Goal: Task Accomplishment & Management: Manage account settings

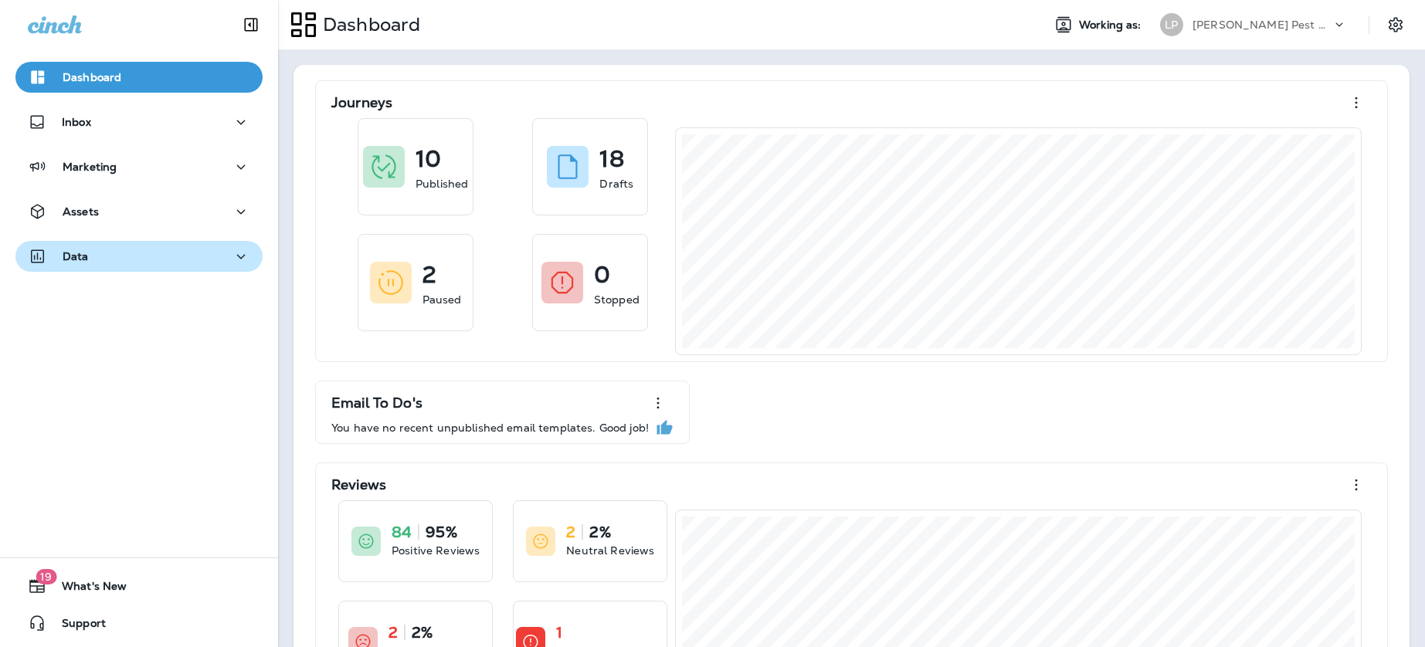
click at [144, 242] on button "Data" at bounding box center [138, 256] width 247 height 31
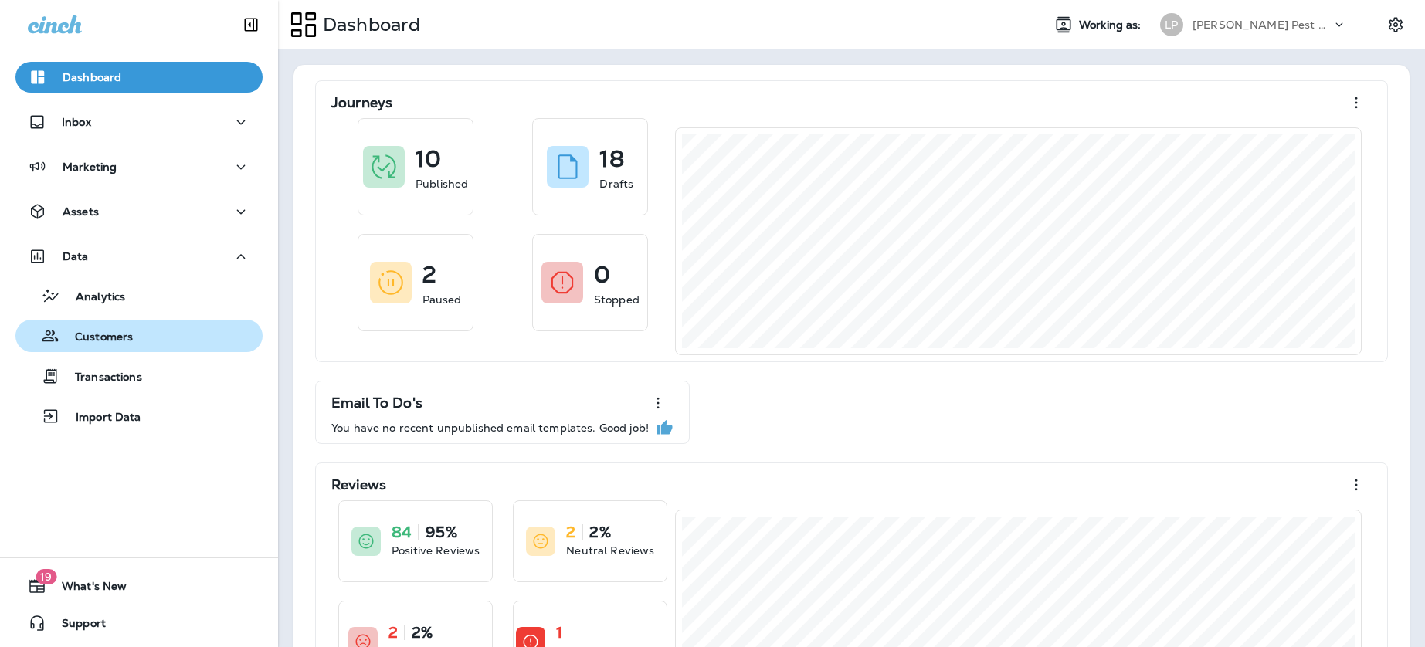
click at [121, 335] on p "Customers" at bounding box center [95, 338] width 73 height 15
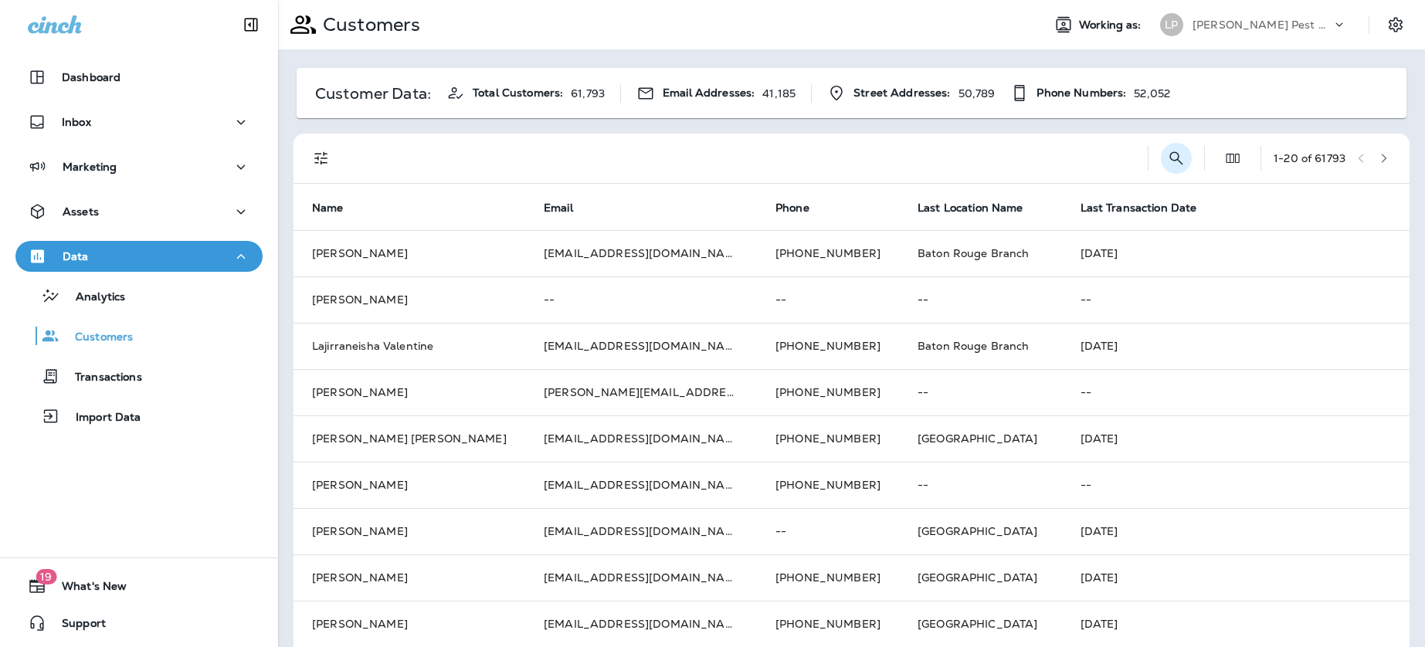
click at [1187, 160] on div "1 - 20 of 61793" at bounding box center [855, 158] width 1098 height 49
click at [1171, 158] on icon "Search Customers" at bounding box center [1176, 158] width 19 height 19
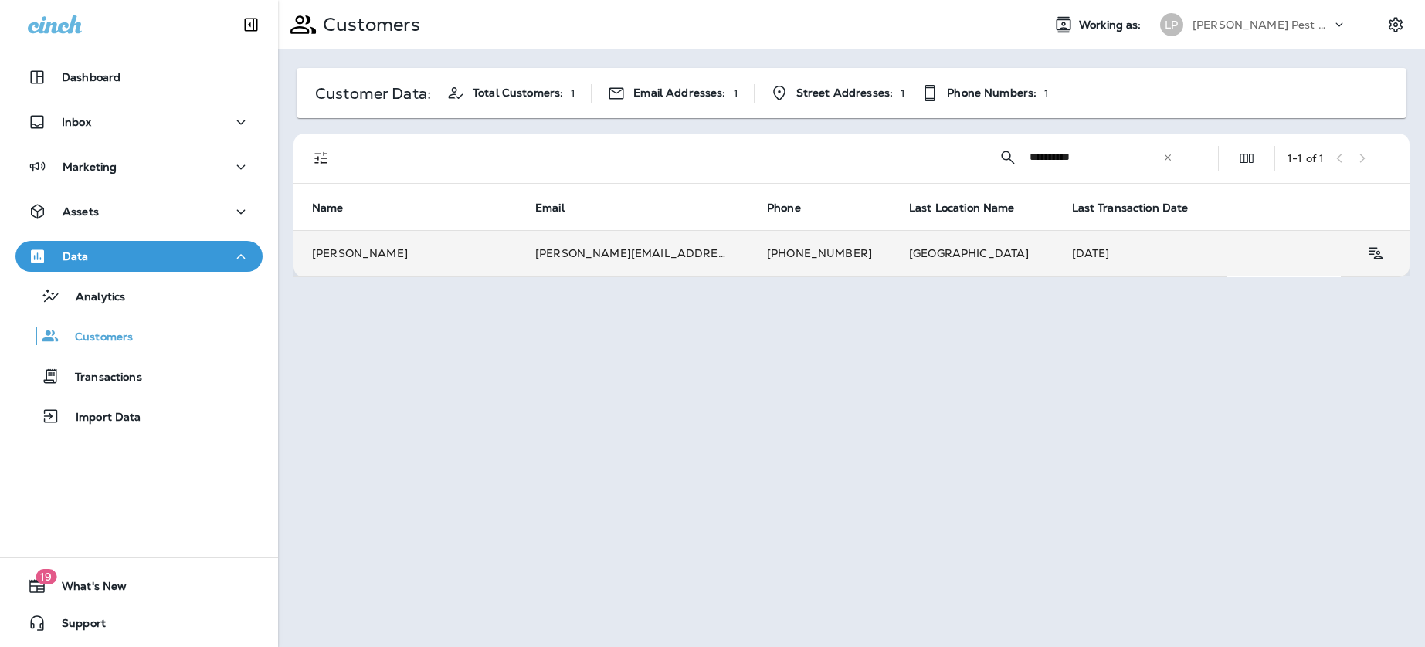
type input "**********"
click at [891, 256] on td "[GEOGRAPHIC_DATA]" at bounding box center [972, 253] width 163 height 46
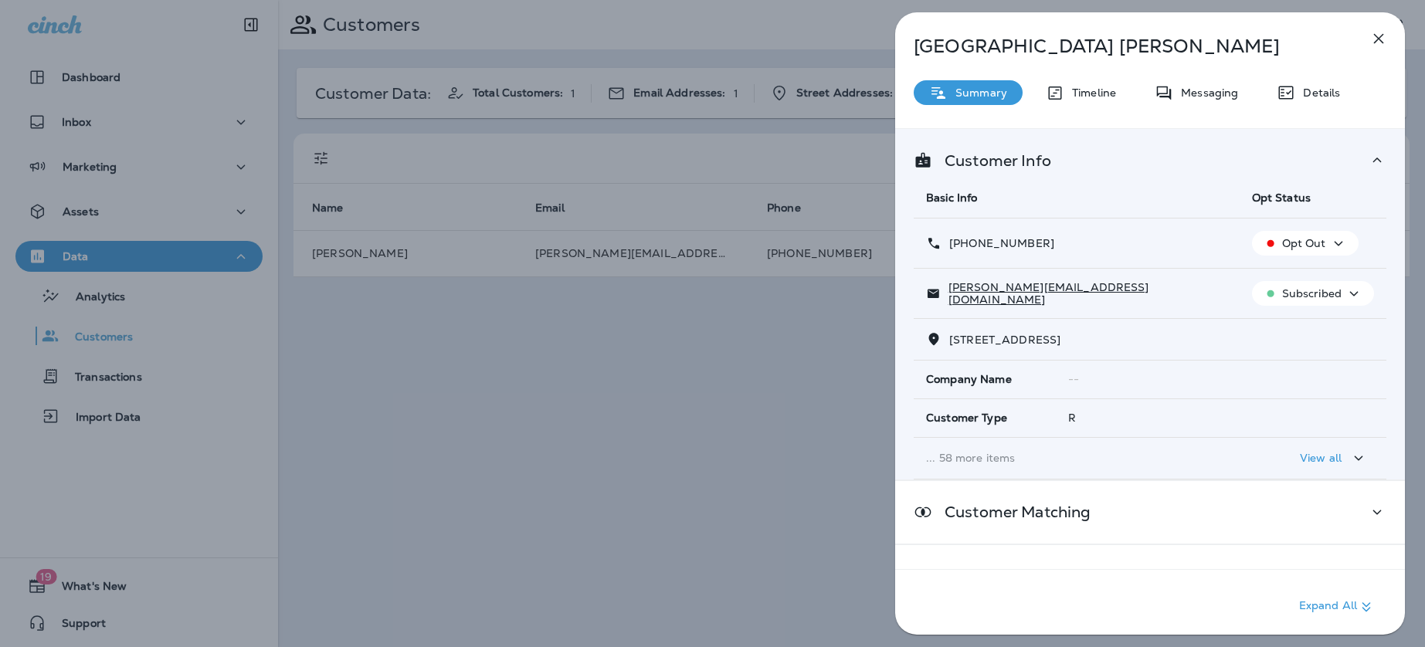
click at [1327, 458] on p "View all" at bounding box center [1321, 458] width 42 height 12
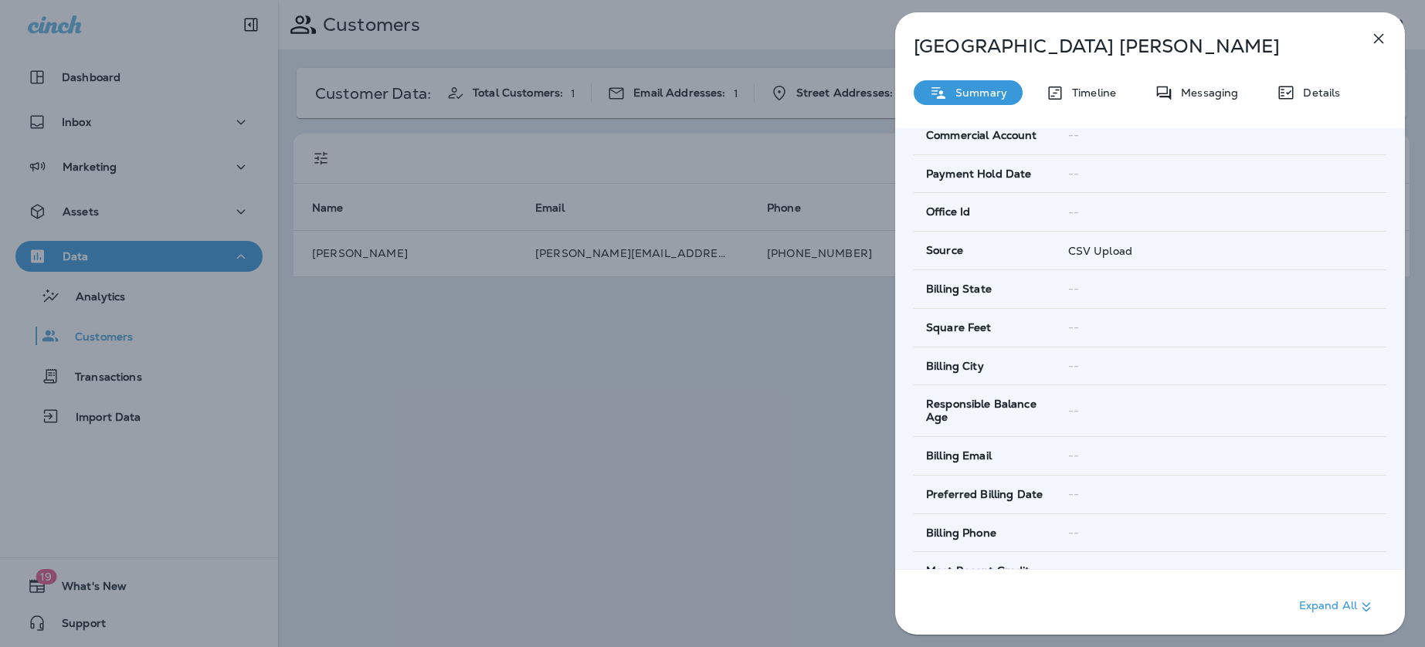
scroll to position [2604, 0]
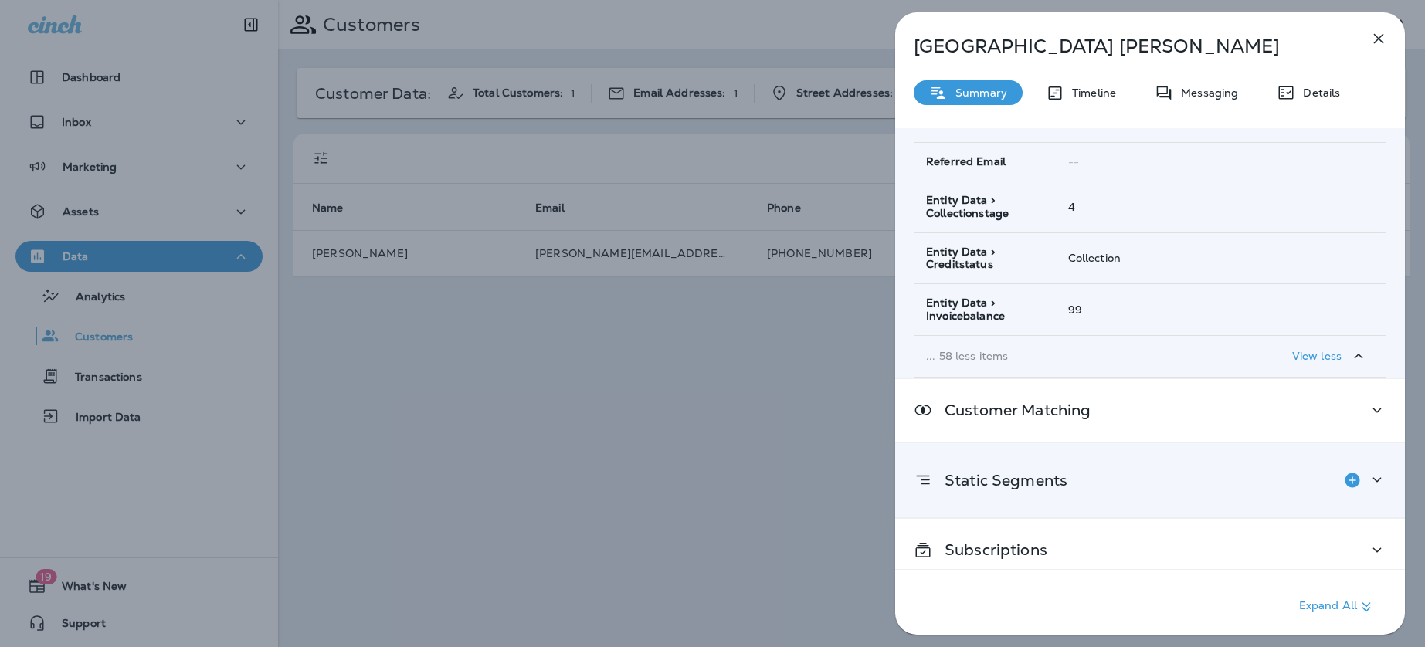
click at [1133, 482] on div "Static Segments" at bounding box center [1150, 480] width 473 height 31
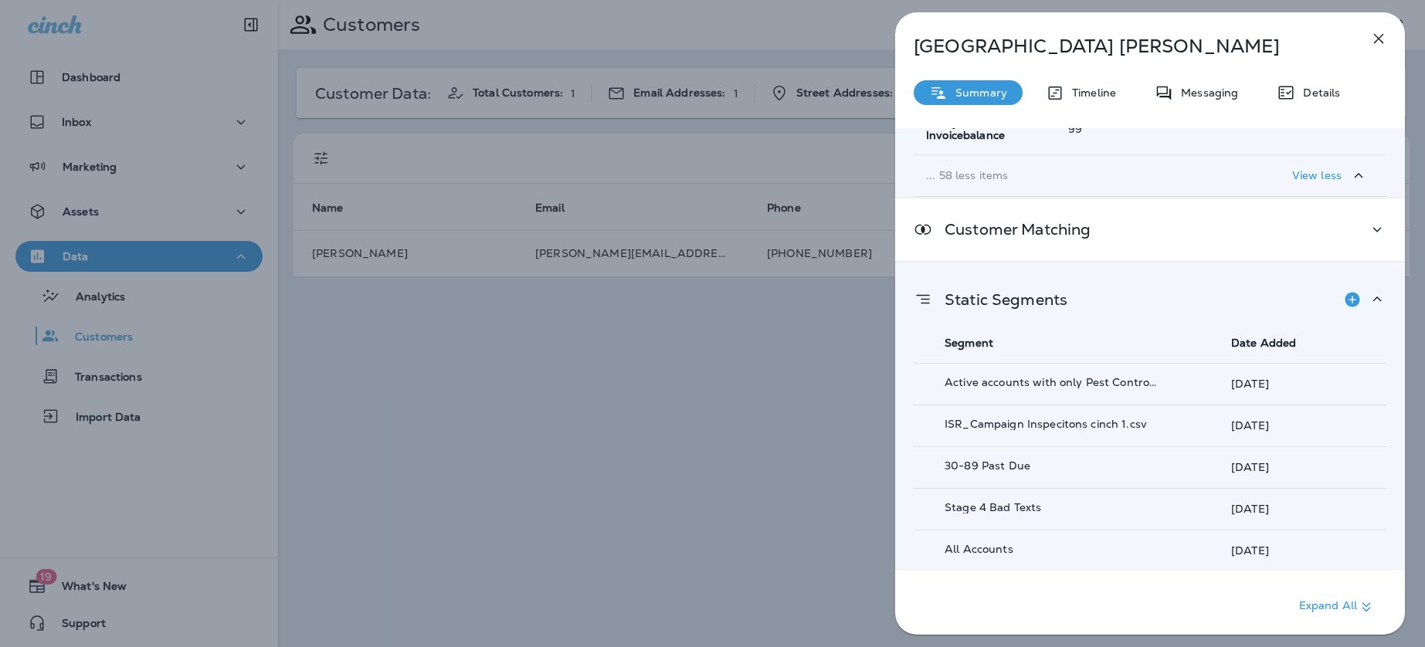
scroll to position [2840, 0]
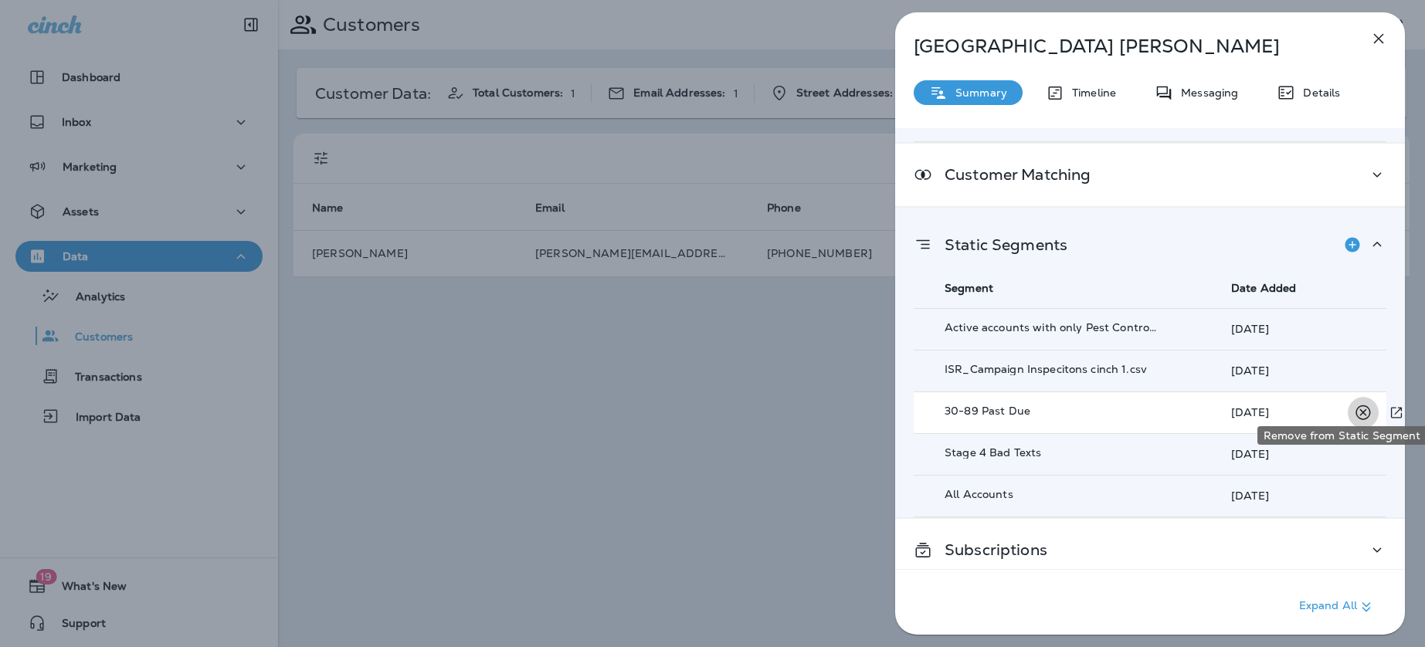
click at [1355, 403] on icon "Remove from Static Segment" at bounding box center [1363, 412] width 19 height 19
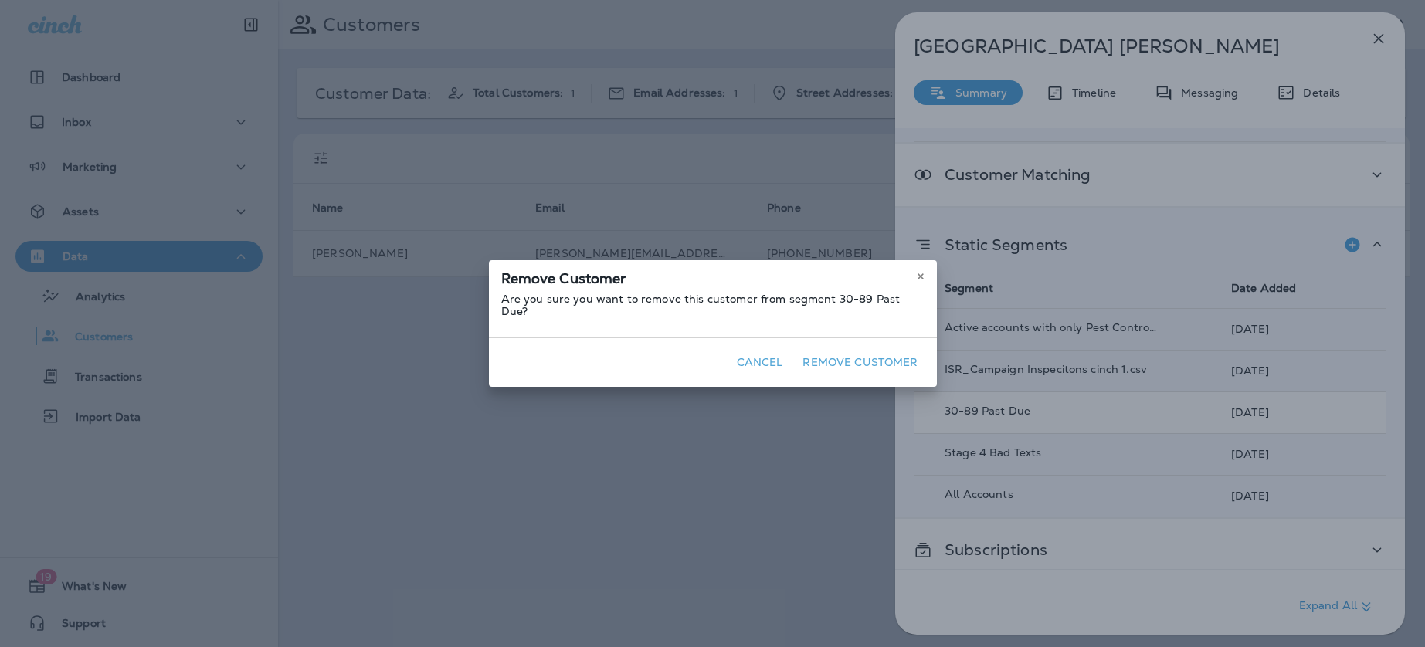
click at [911, 359] on button "Remove Customer" at bounding box center [859, 363] width 127 height 24
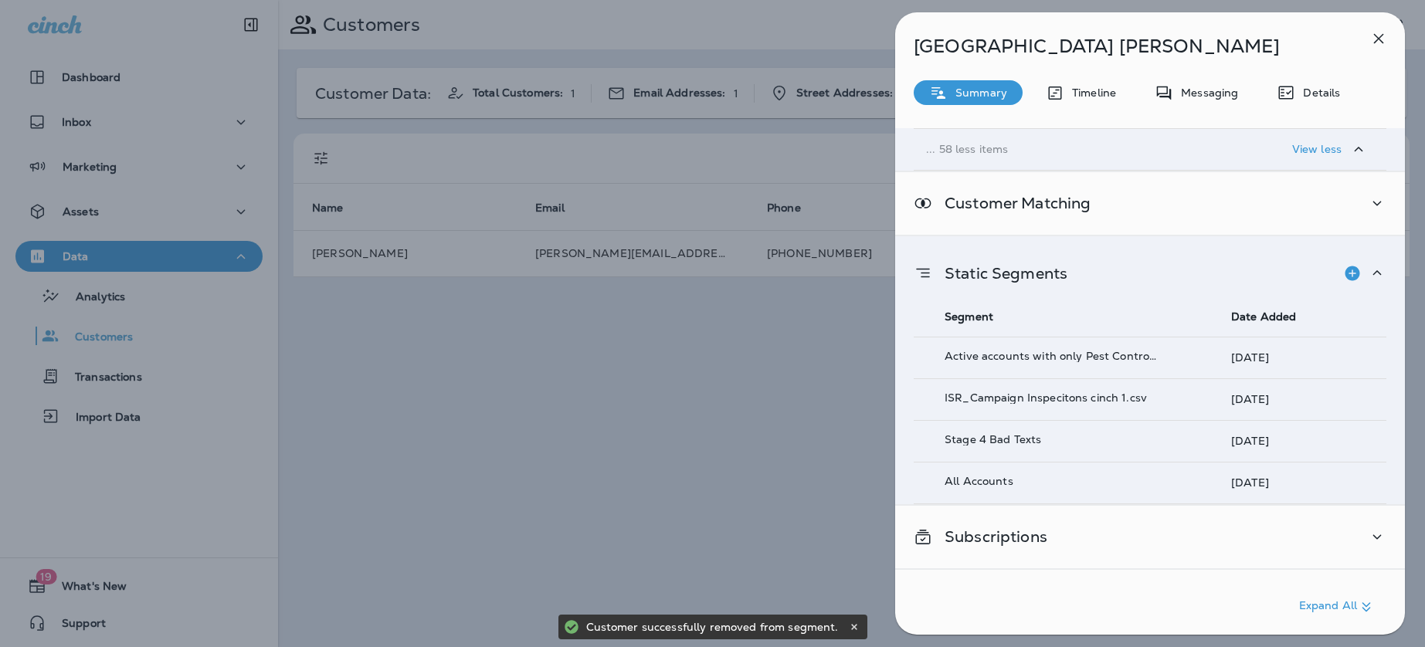
scroll to position [2798, 0]
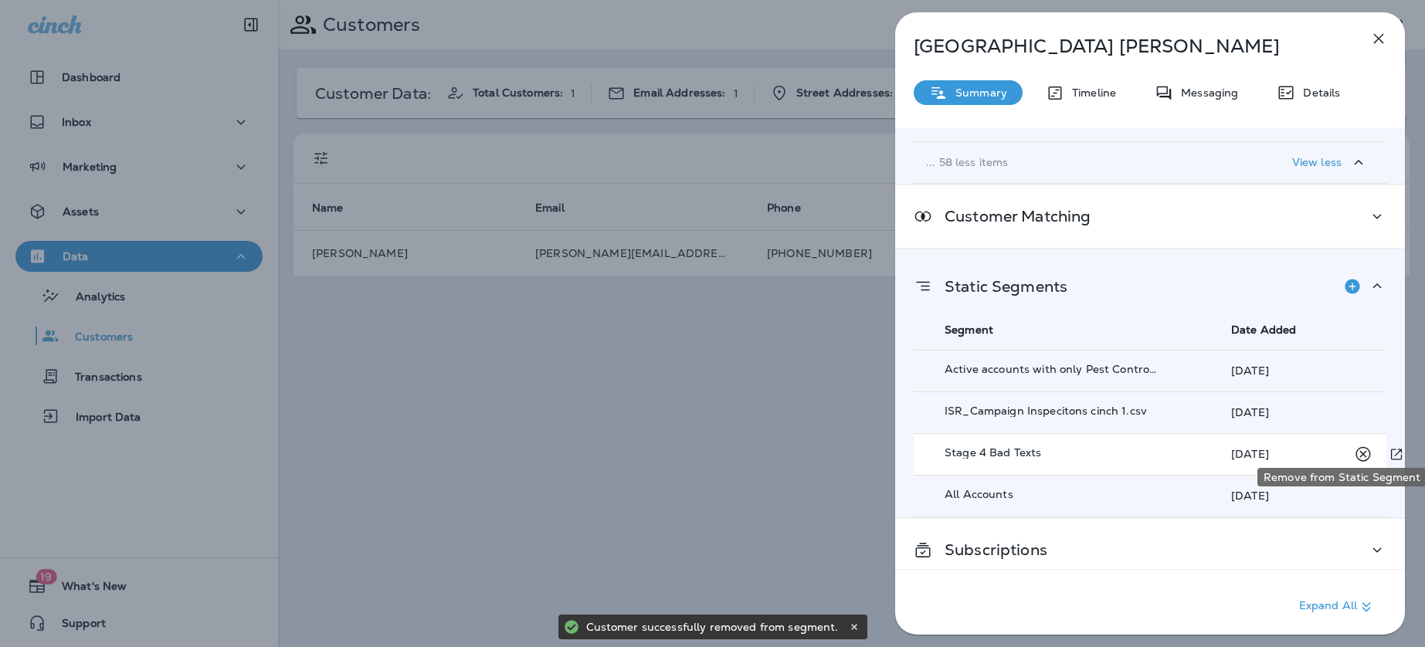
click at [1364, 445] on icon "Remove from Static Segment" at bounding box center [1363, 454] width 19 height 19
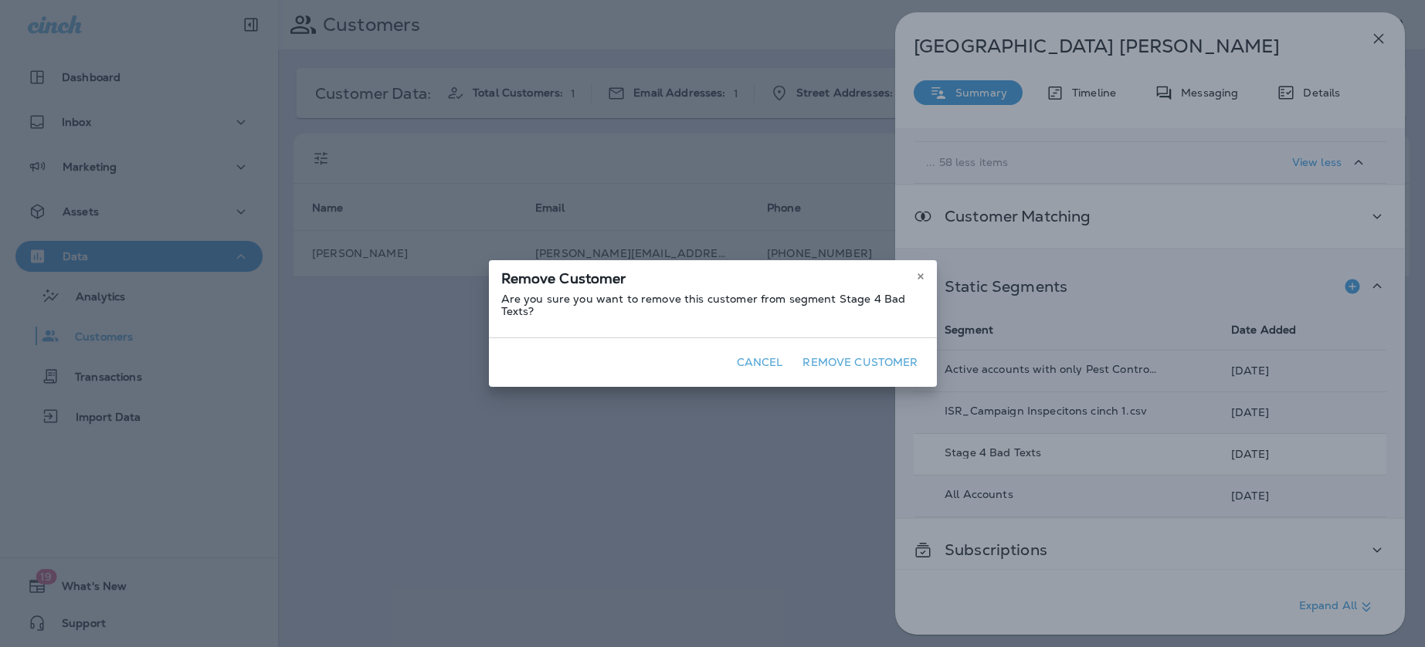
click at [887, 362] on button "Remove Customer" at bounding box center [859, 363] width 127 height 24
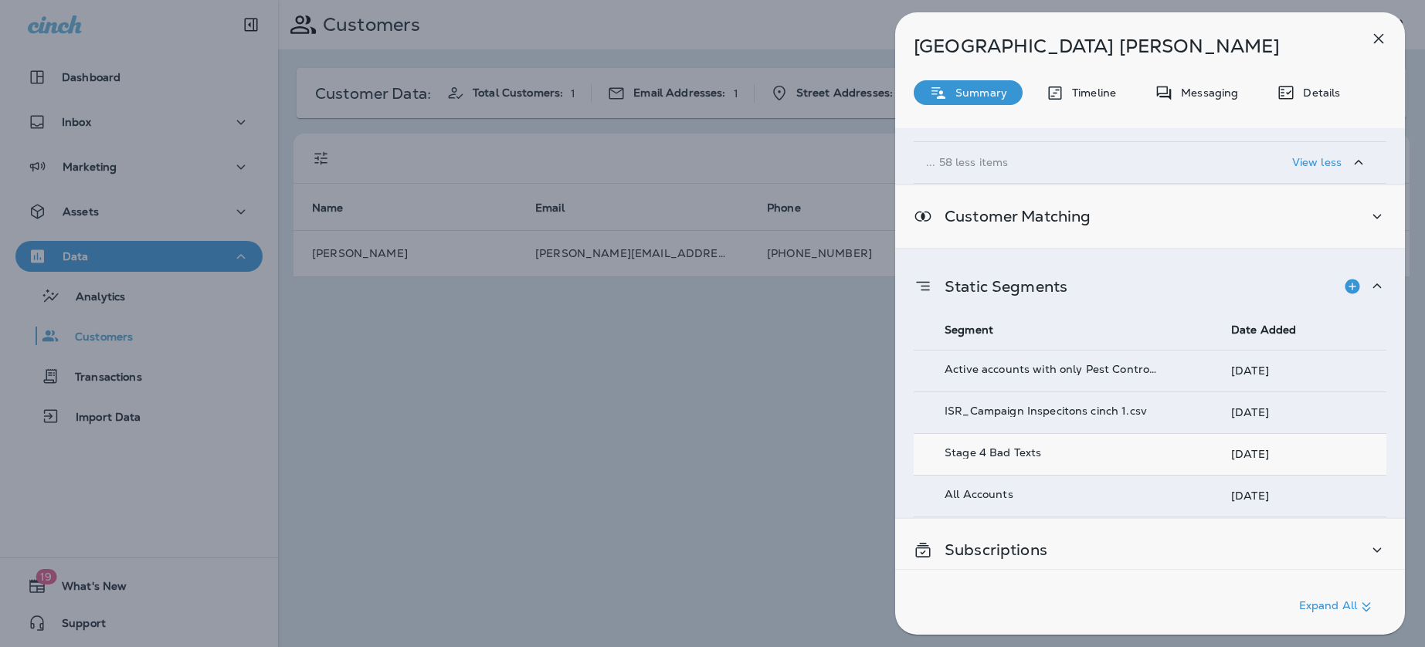
scroll to position [2756, 0]
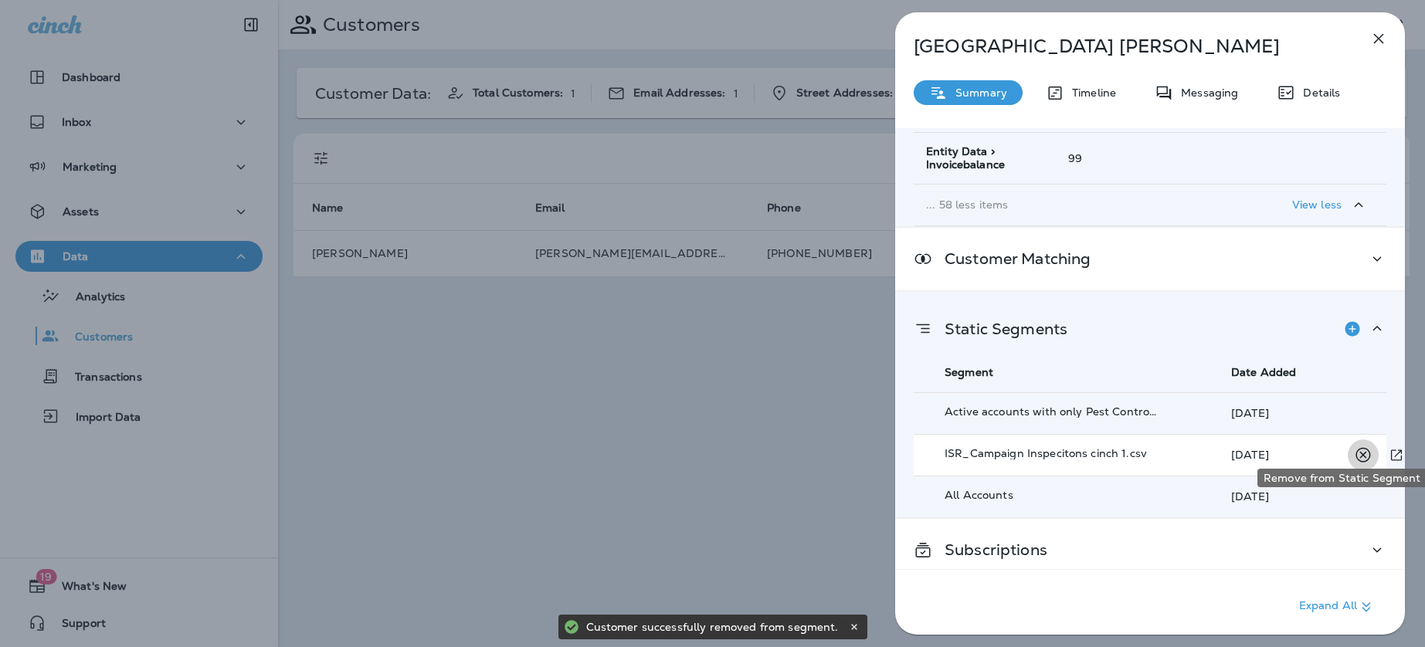
click at [1357, 450] on icon "Remove from Static Segment" at bounding box center [1363, 455] width 19 height 19
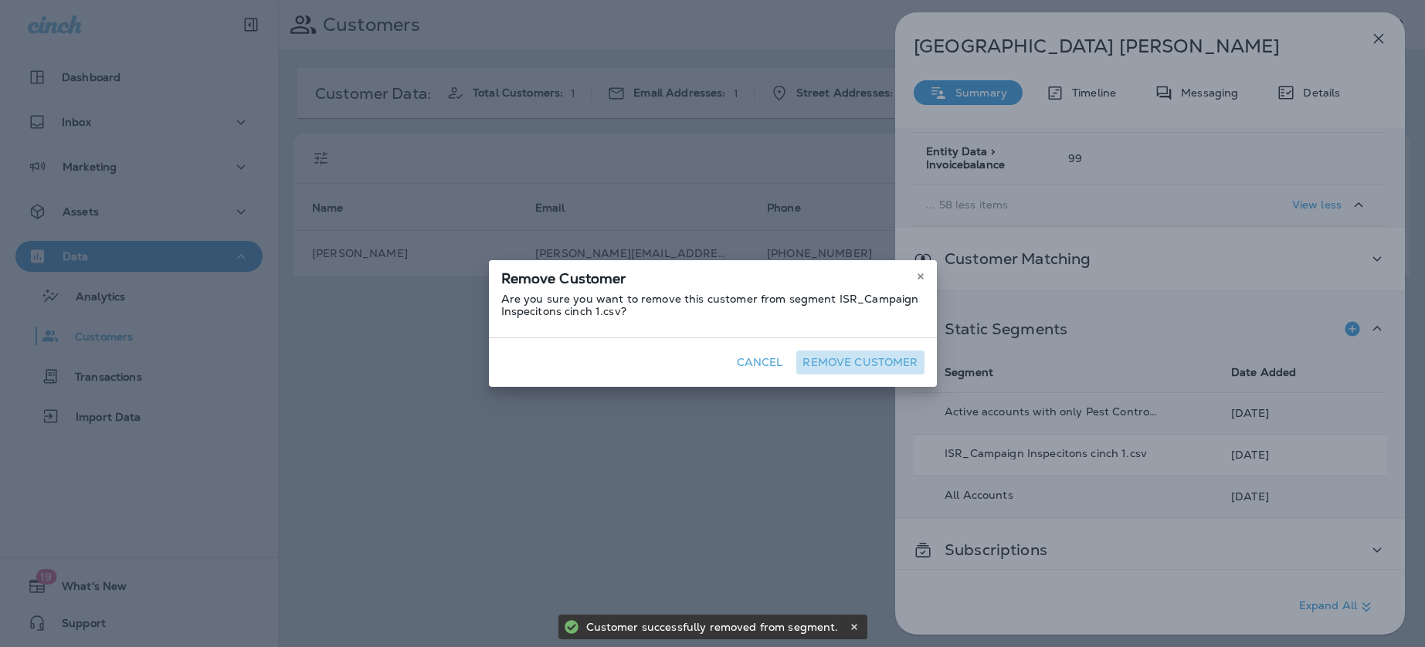
click at [883, 365] on button "Remove Customer" at bounding box center [859, 363] width 127 height 24
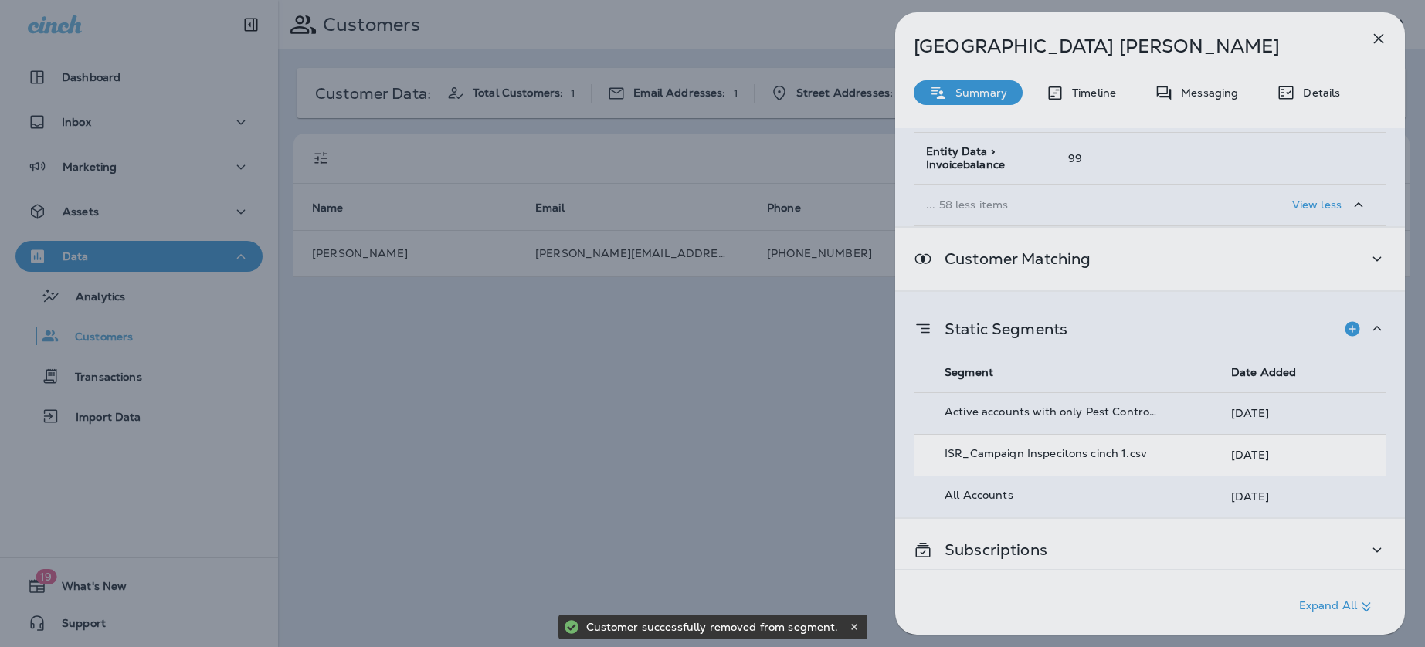
scroll to position [2714, 0]
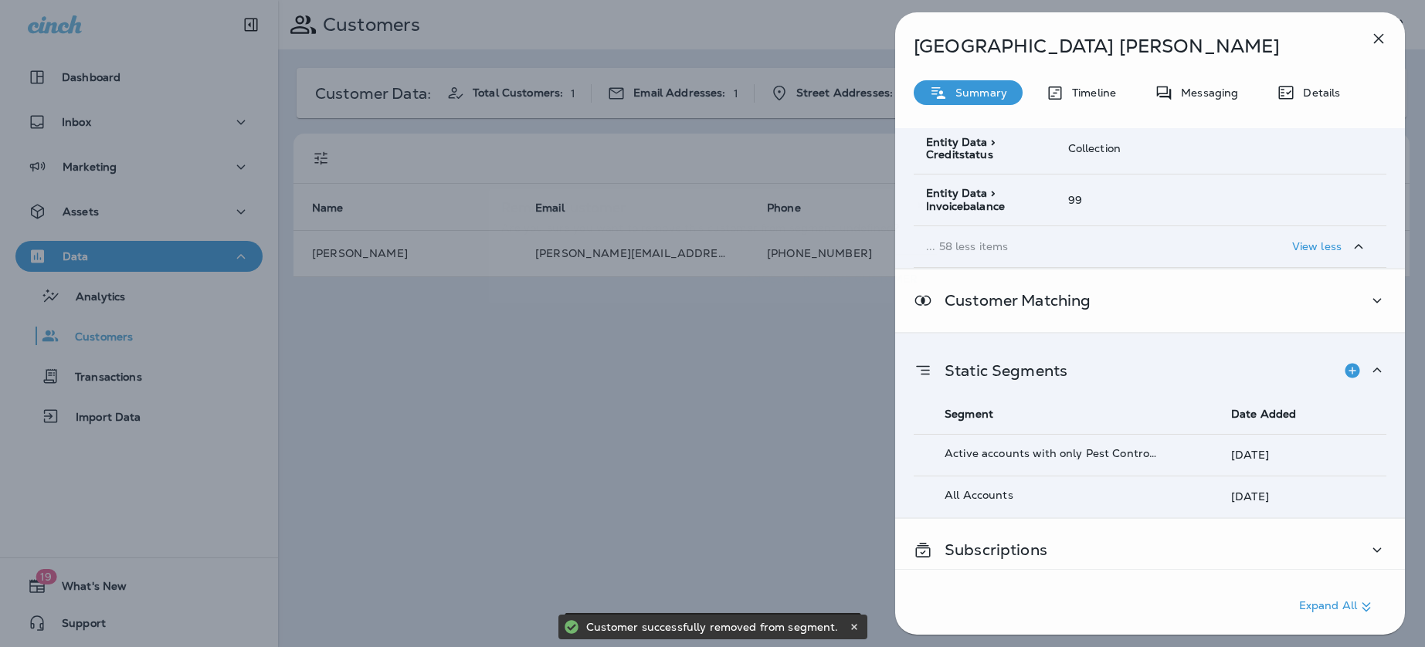
click at [847, 406] on div at bounding box center [712, 323] width 1425 height 647
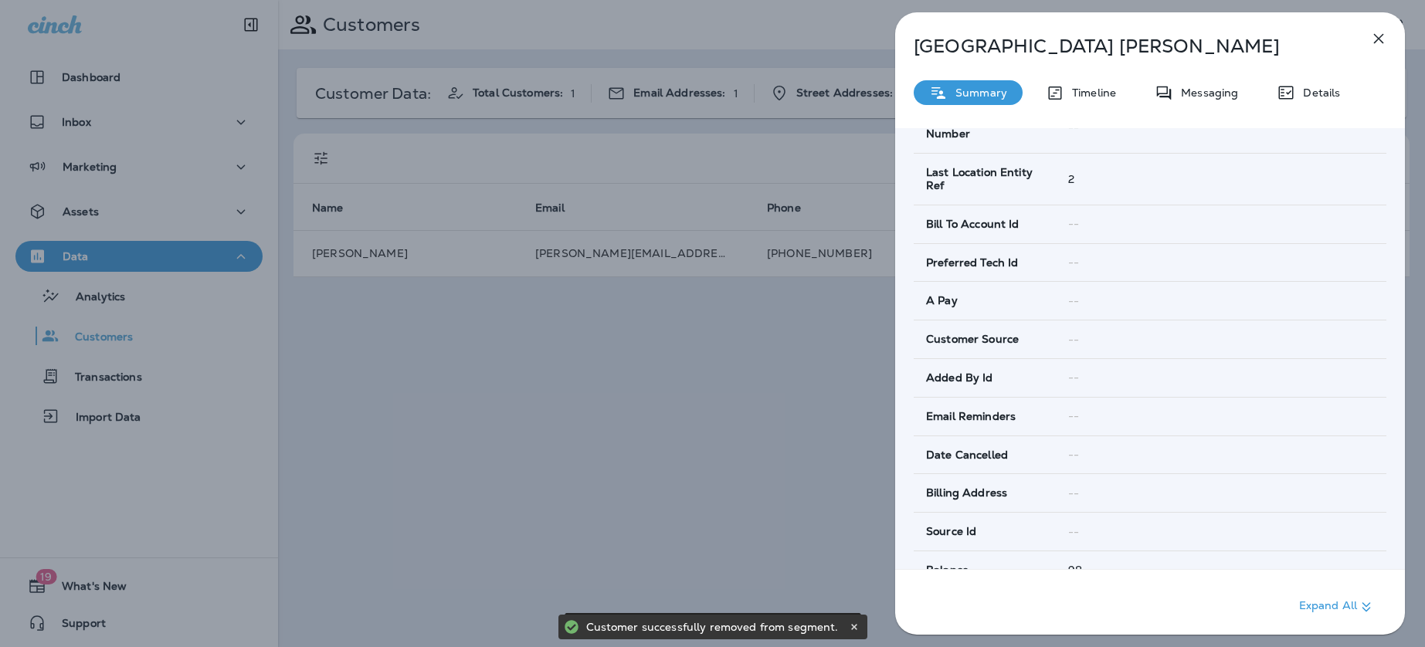
scroll to position [0, 0]
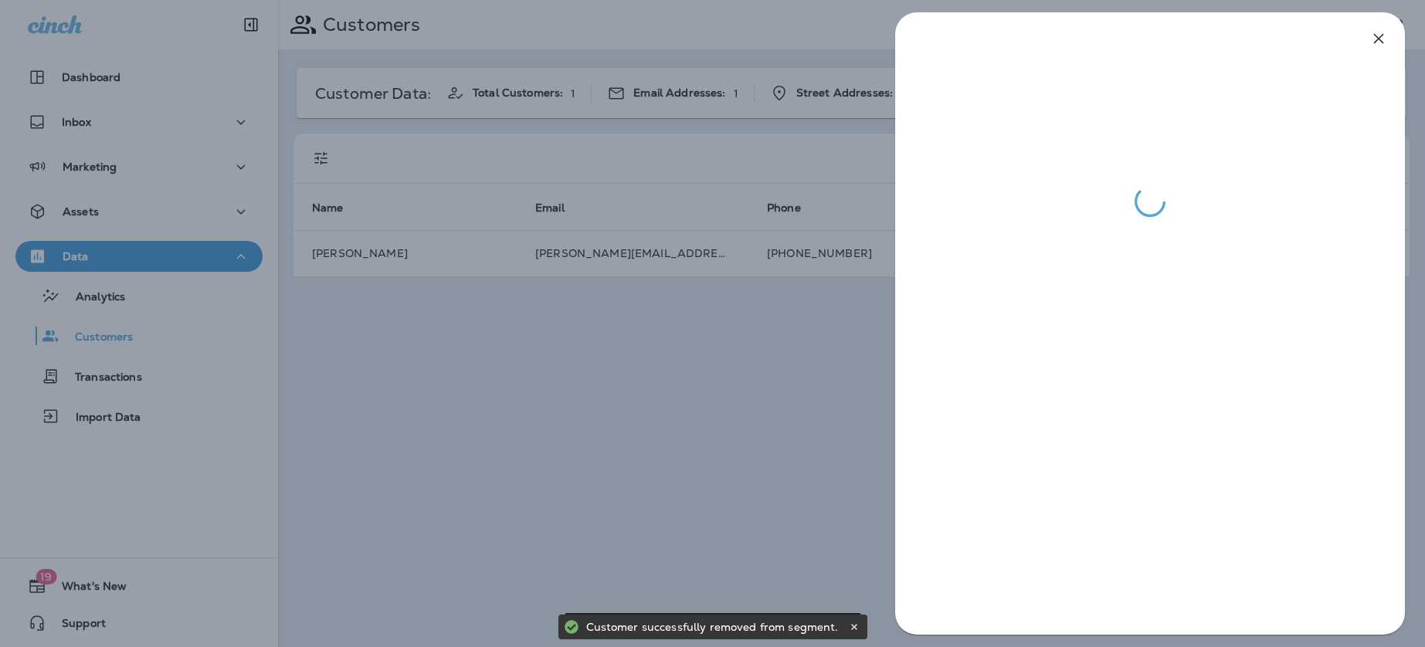
drag, startPoint x: 790, startPoint y: 386, endPoint x: 1095, endPoint y: 198, distance: 358.3
click at [792, 386] on div at bounding box center [712, 323] width 1425 height 647
